Goal: Information Seeking & Learning: Check status

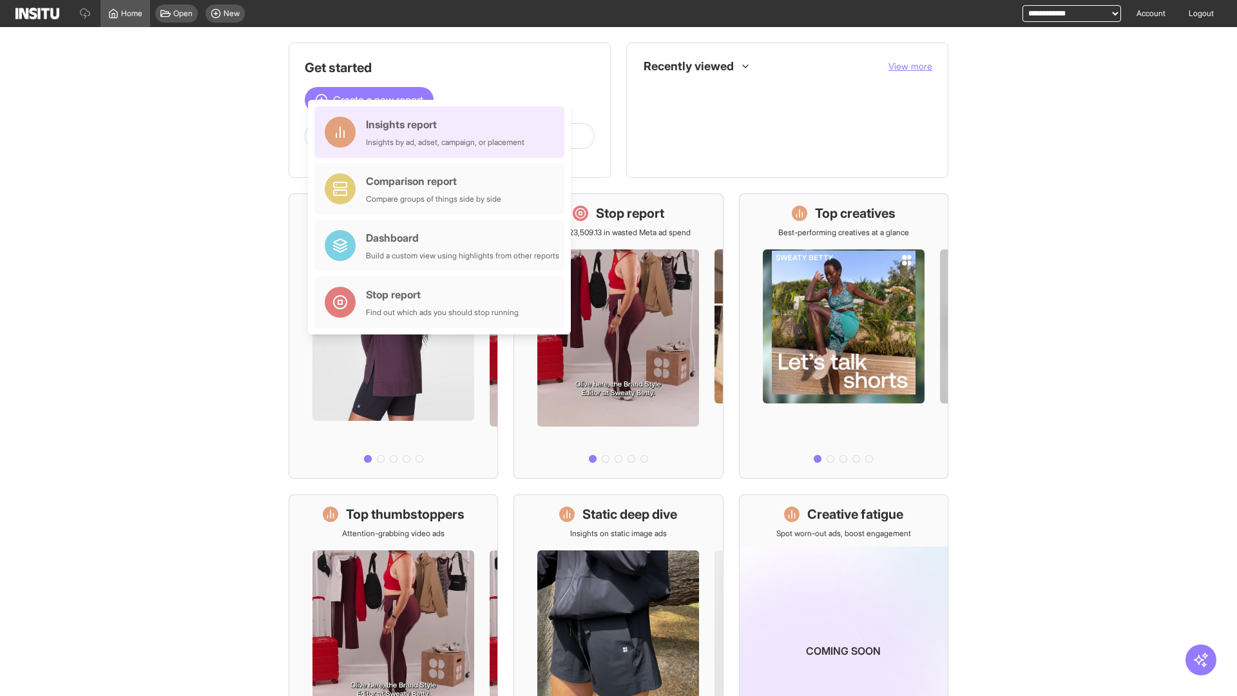
click at [443, 132] on div "Insights report Insights by ad, adset, campaign, or placement" at bounding box center [445, 132] width 159 height 31
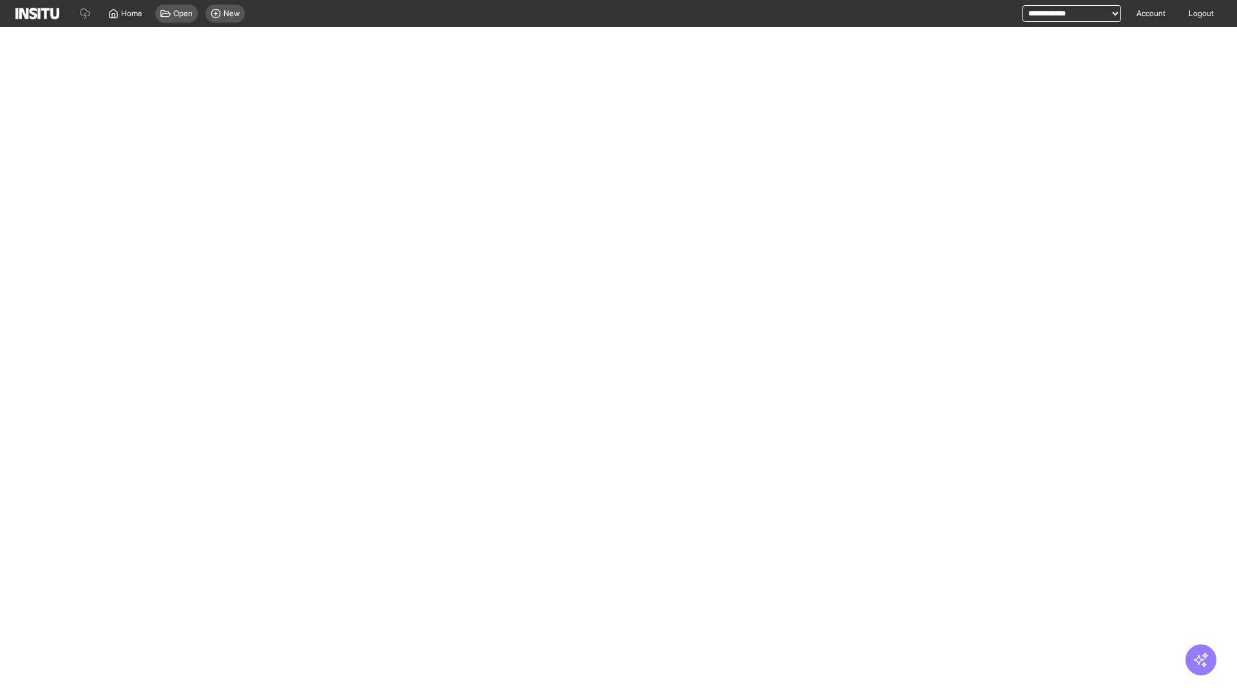
select select "**"
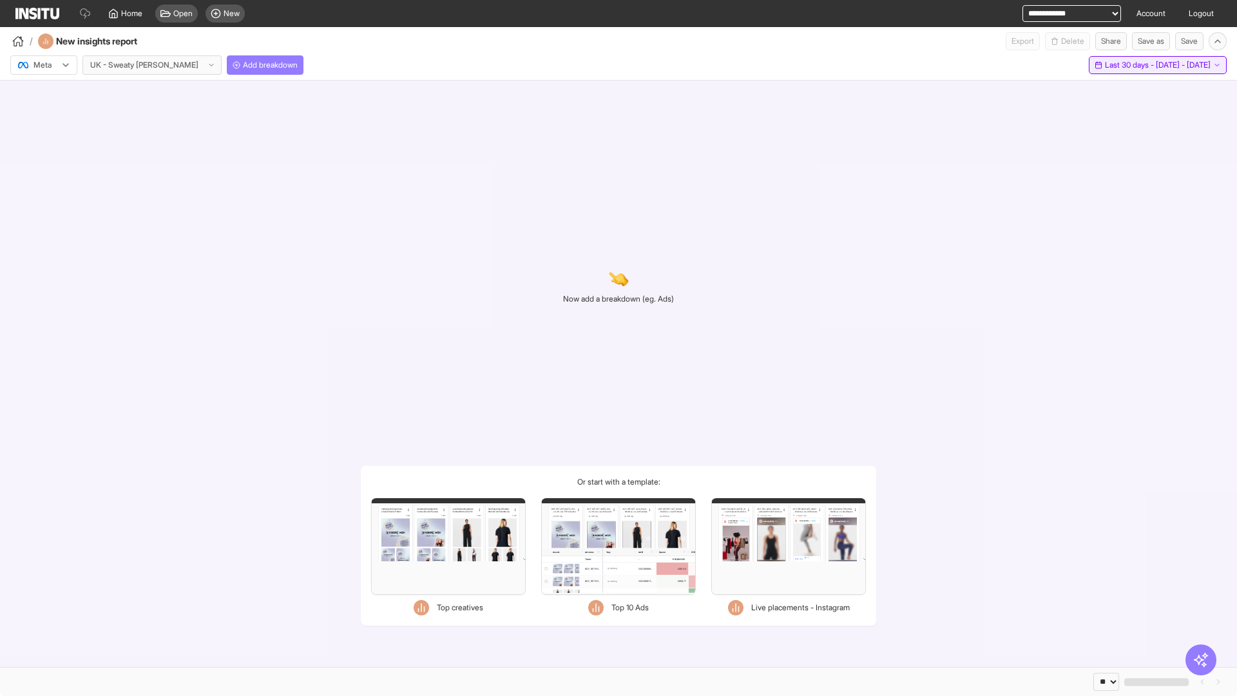
click at [1131, 65] on span "Last 30 days - [DATE] - [DATE]" at bounding box center [1158, 65] width 106 height 10
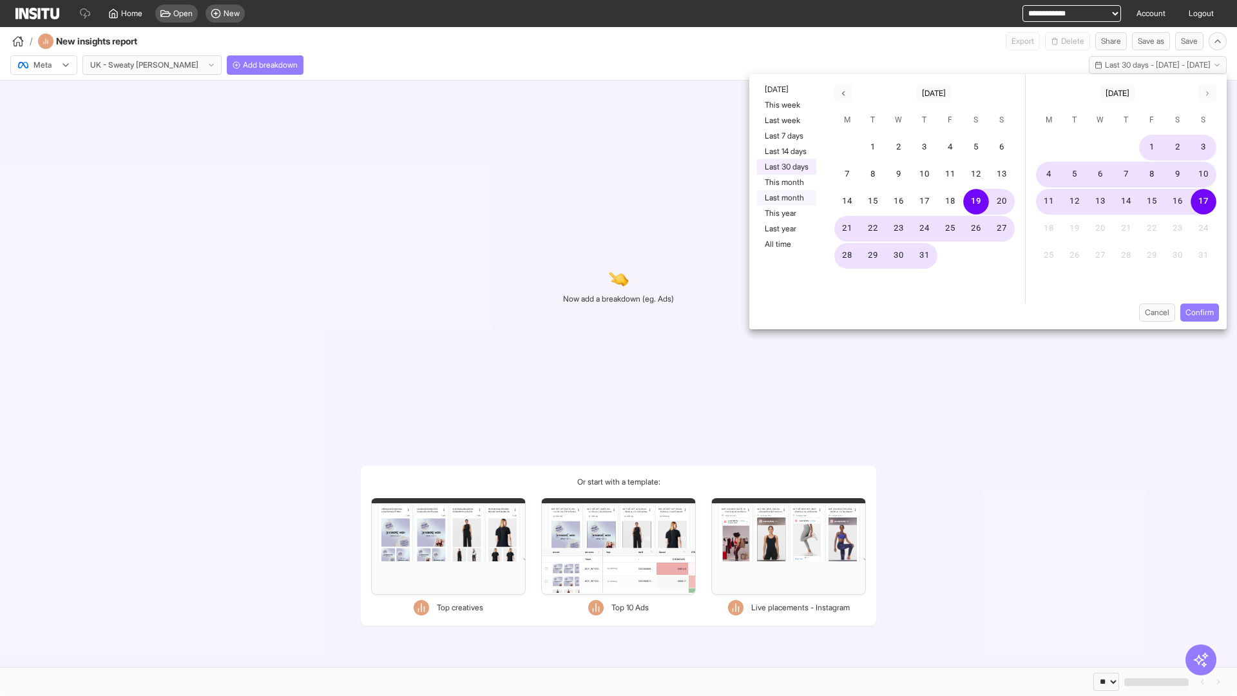
click at [786, 198] on button "Last month" at bounding box center [786, 197] width 59 height 15
